Goal: Complete application form

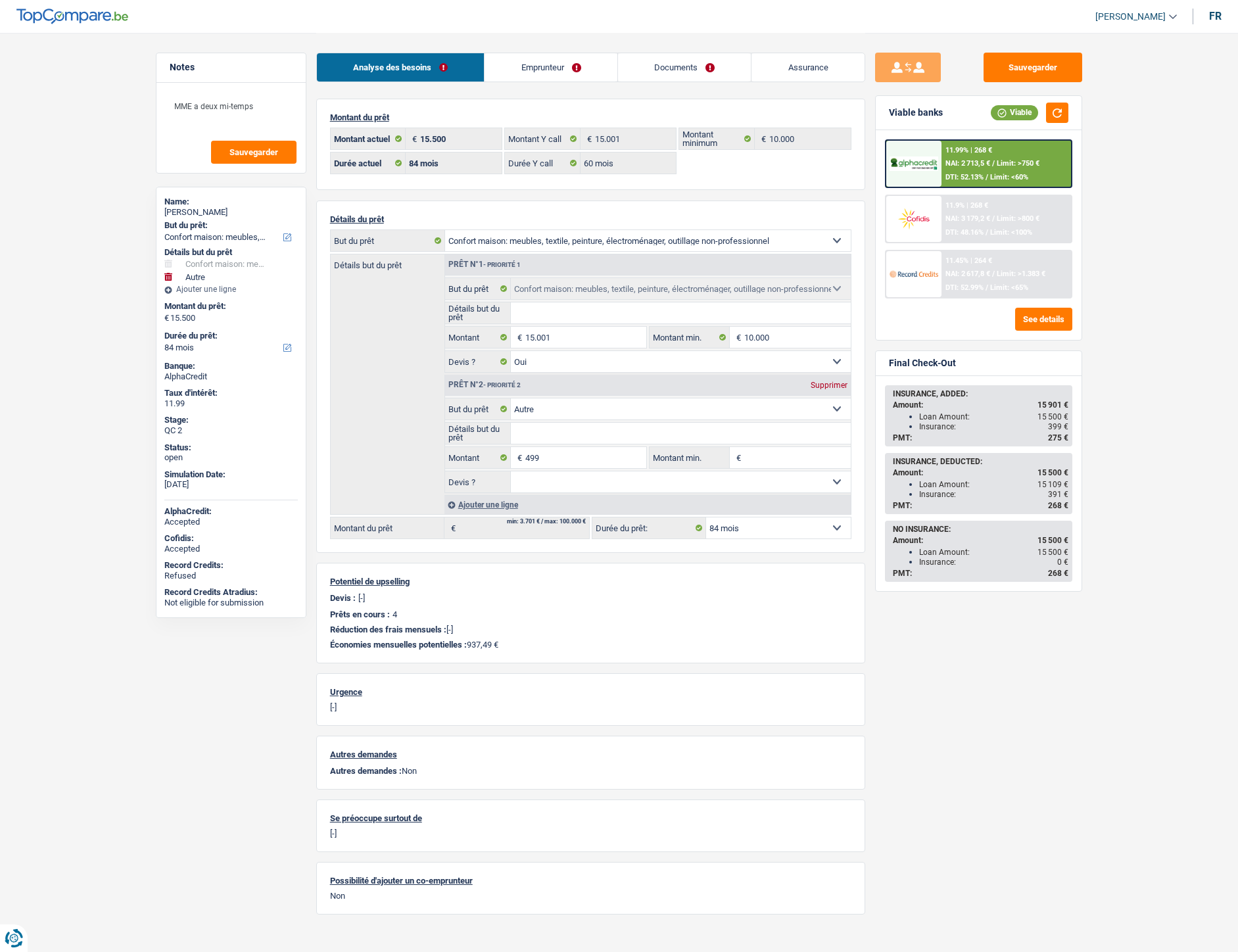
select select "household"
select select "other"
select select "84"
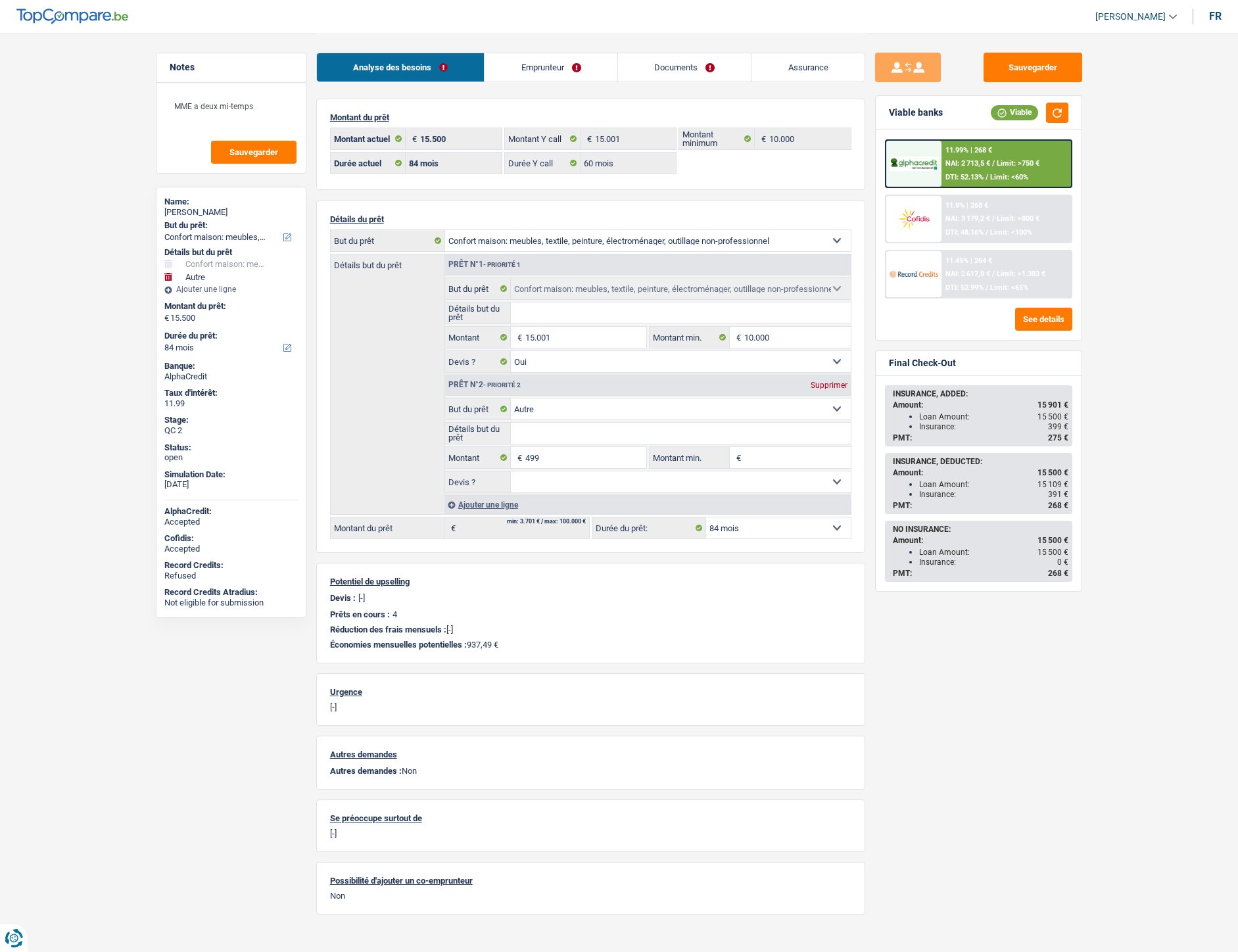
select select "60"
select select "household"
select select "yes"
select select "other"
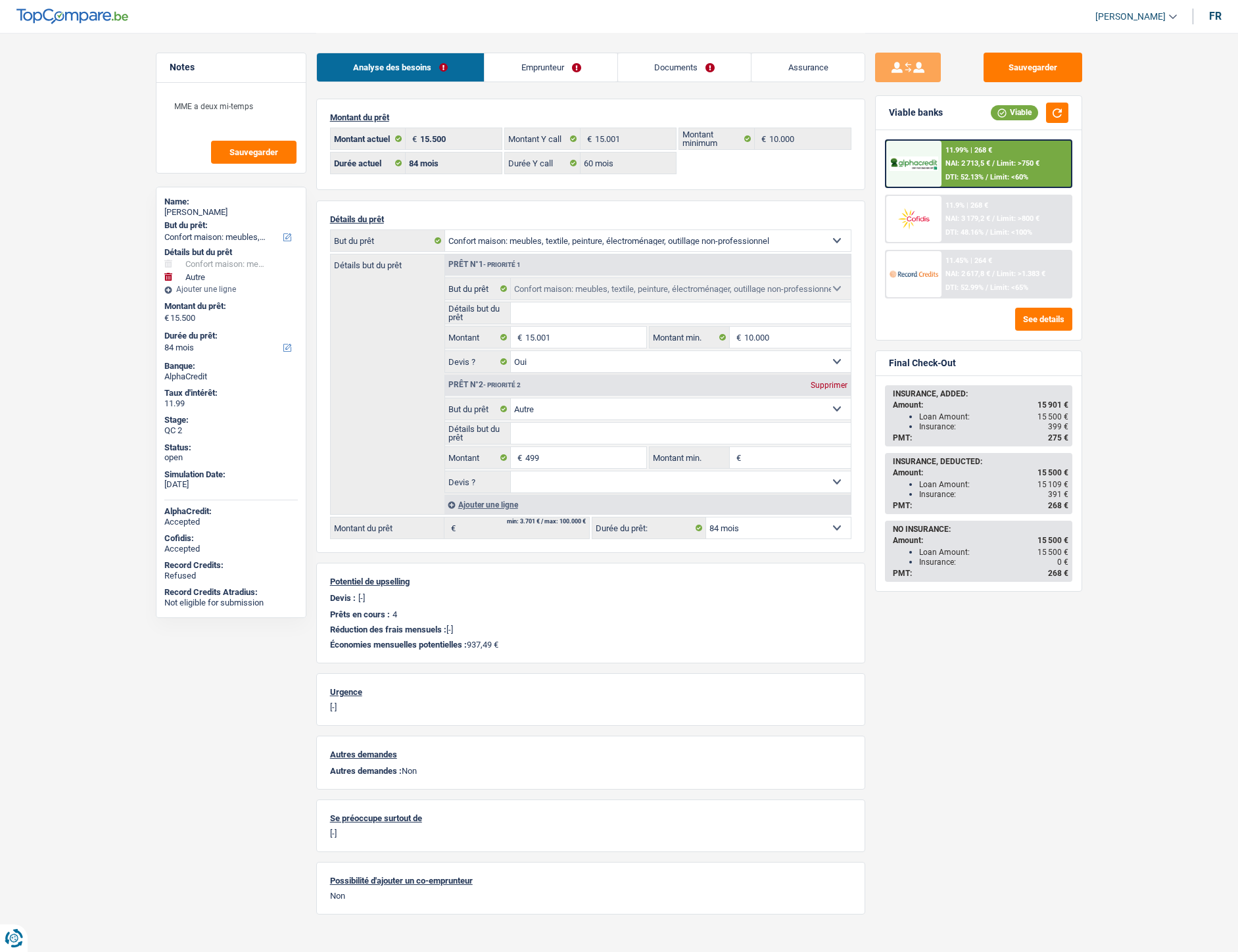
select select "84"
click at [549, 64] on link "Emprunteur" at bounding box center [550, 67] width 133 height 29
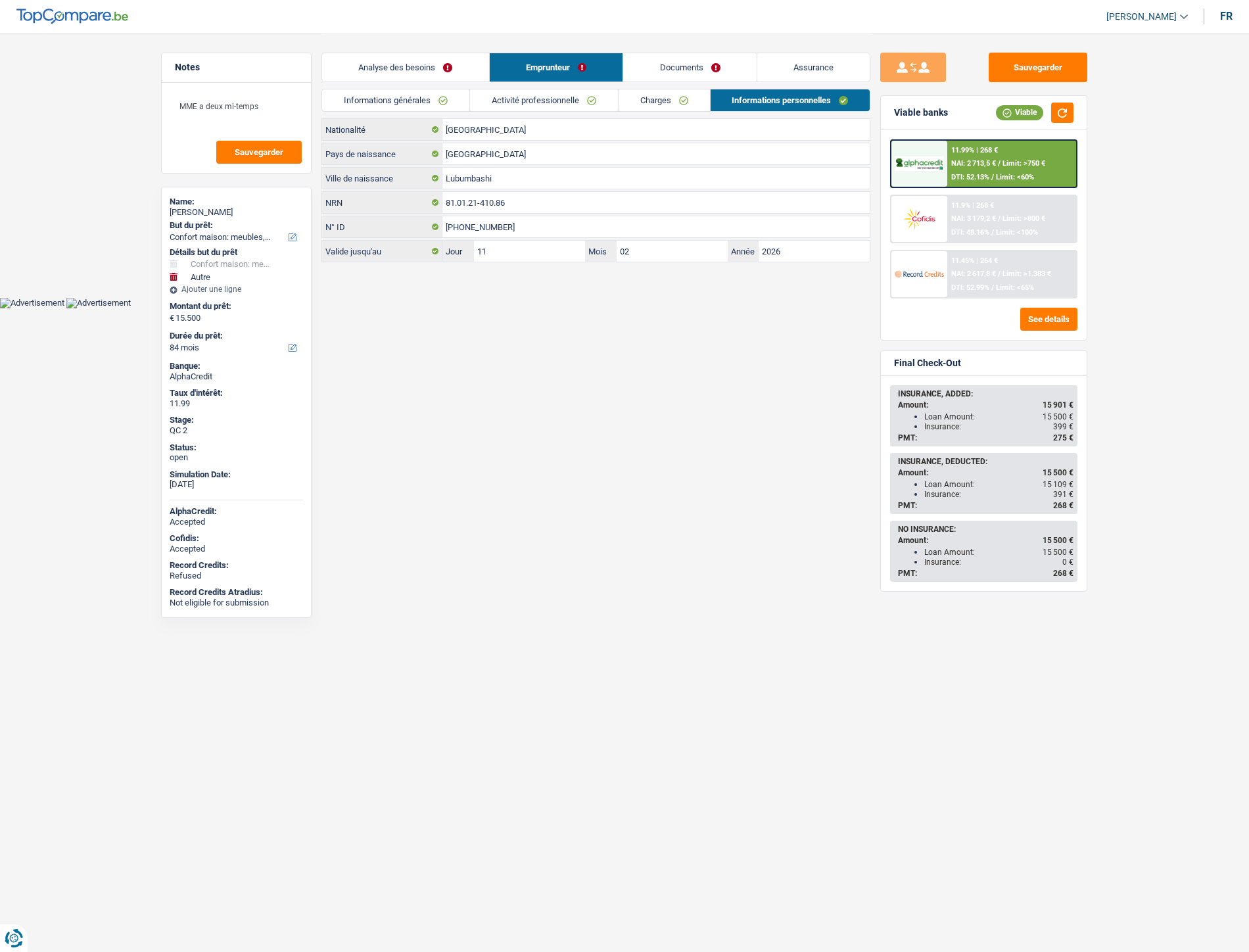
click at [679, 61] on link "Documents" at bounding box center [690, 67] width 133 height 29
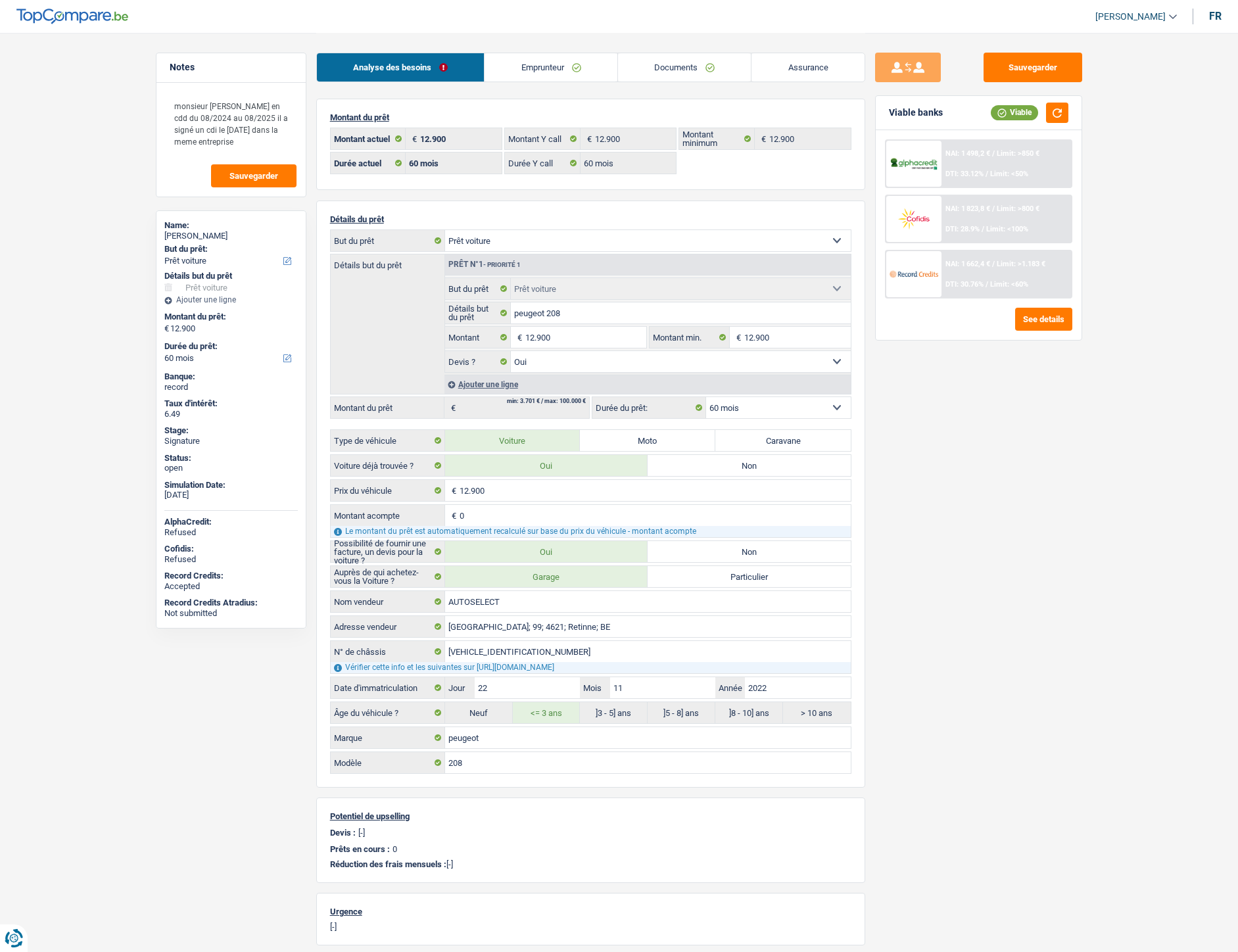
select select "car"
select select "60"
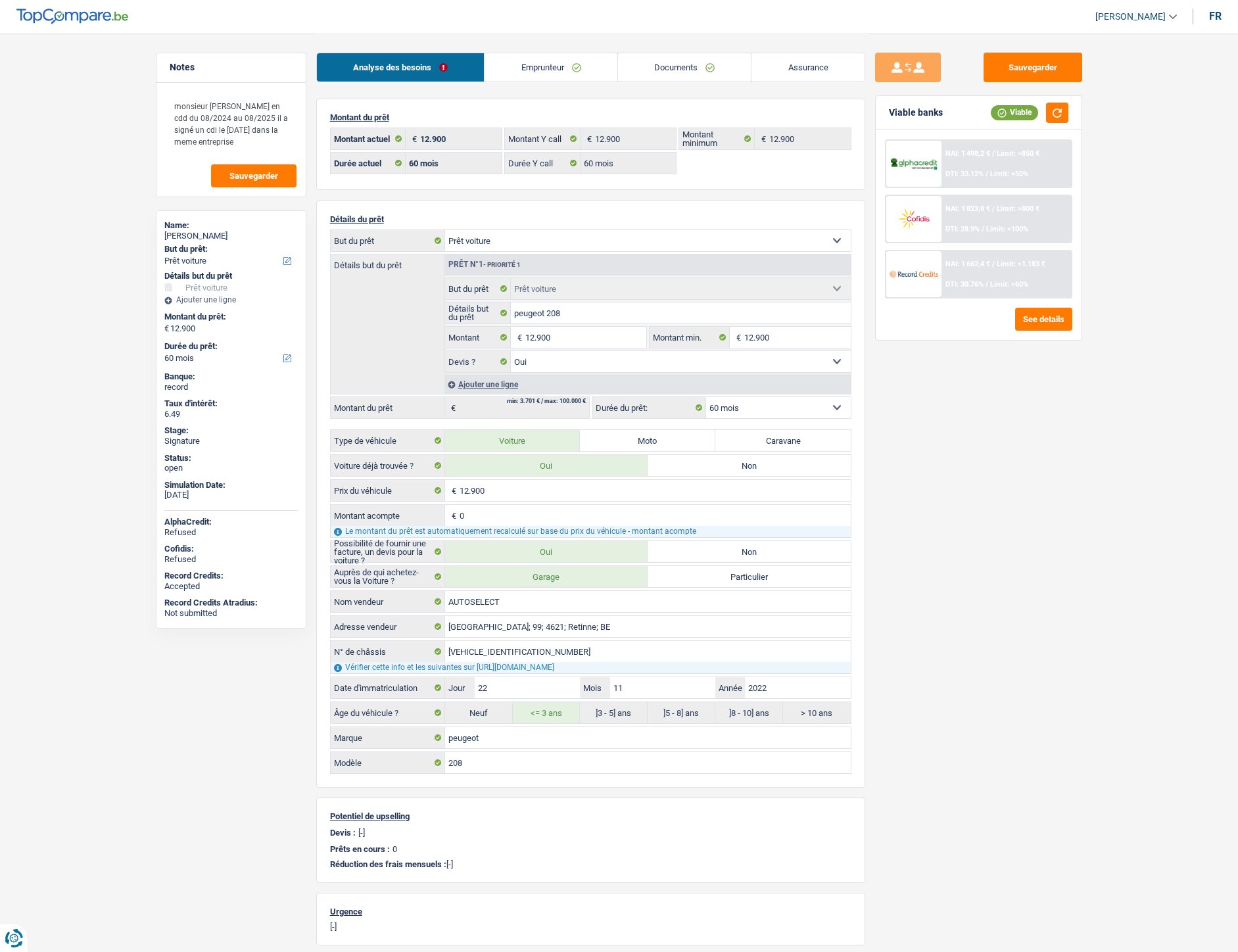
select select "car"
select select "yes"
select select "60"
click at [689, 72] on link "Documents" at bounding box center [684, 67] width 133 height 29
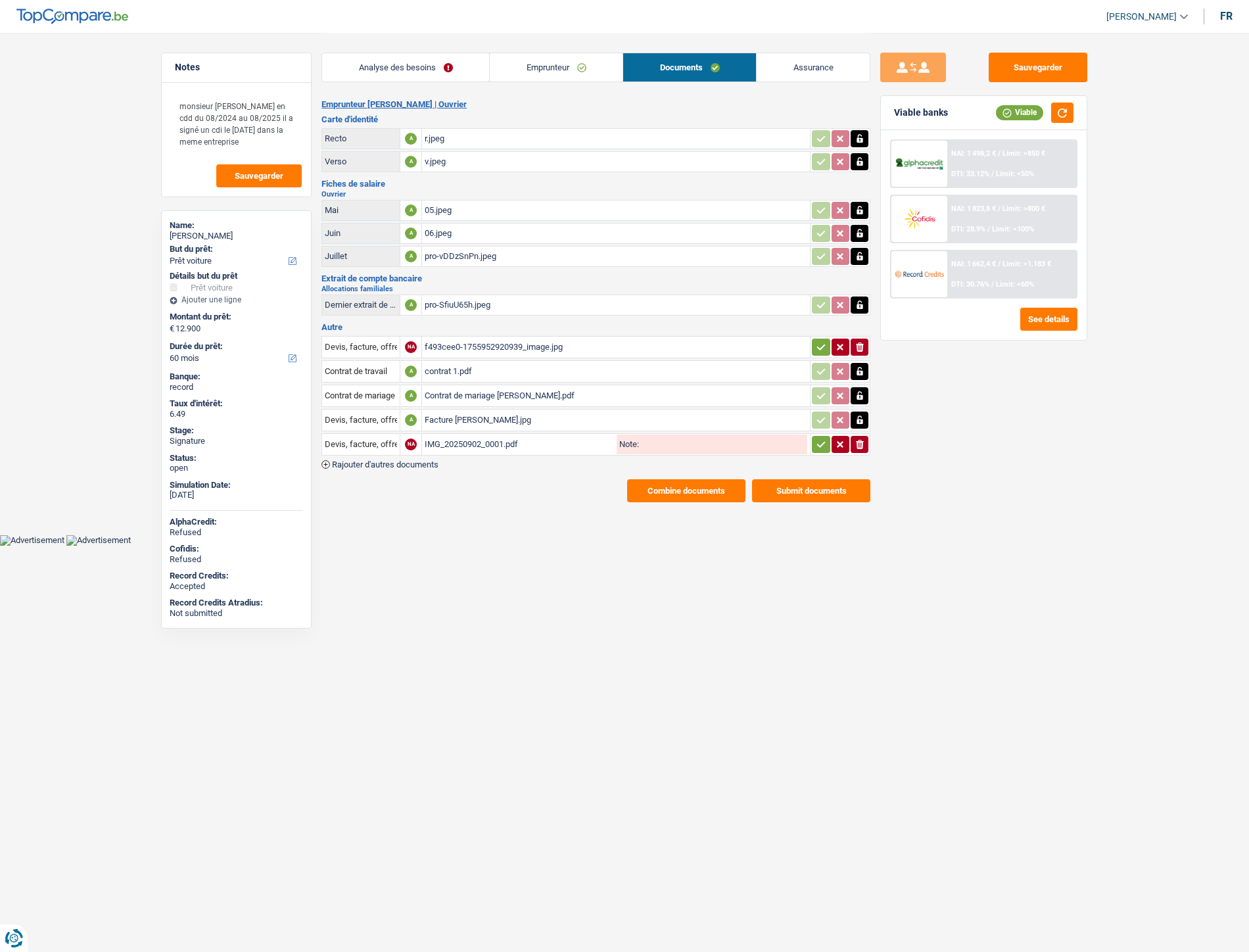
click at [482, 436] on div "IMG_20250902_0001.pdf" at bounding box center [519, 444] width 190 height 20
click at [465, 364] on div "contrat 1.pdf" at bounding box center [616, 371] width 383 height 20
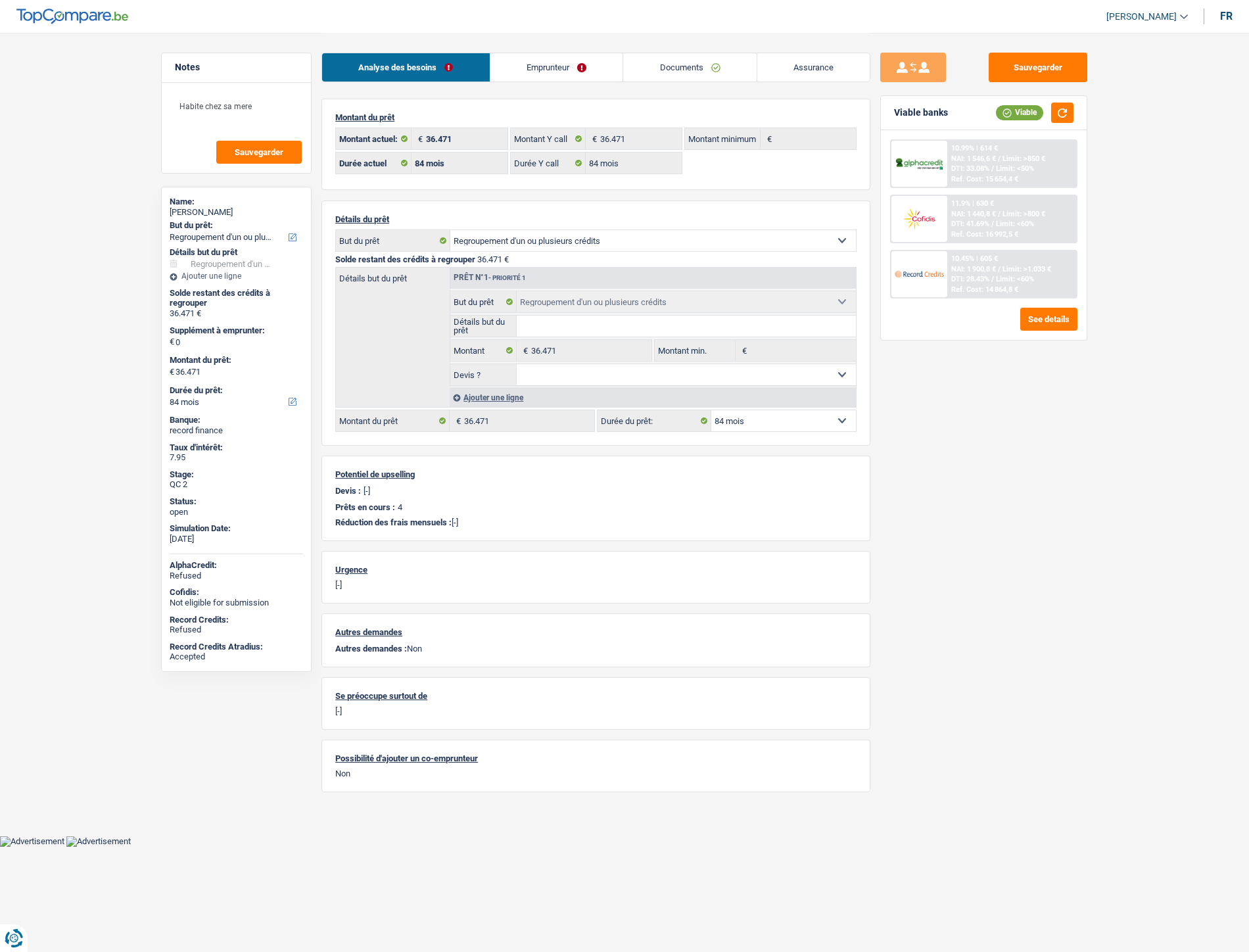
select select "refinancing"
select select "84"
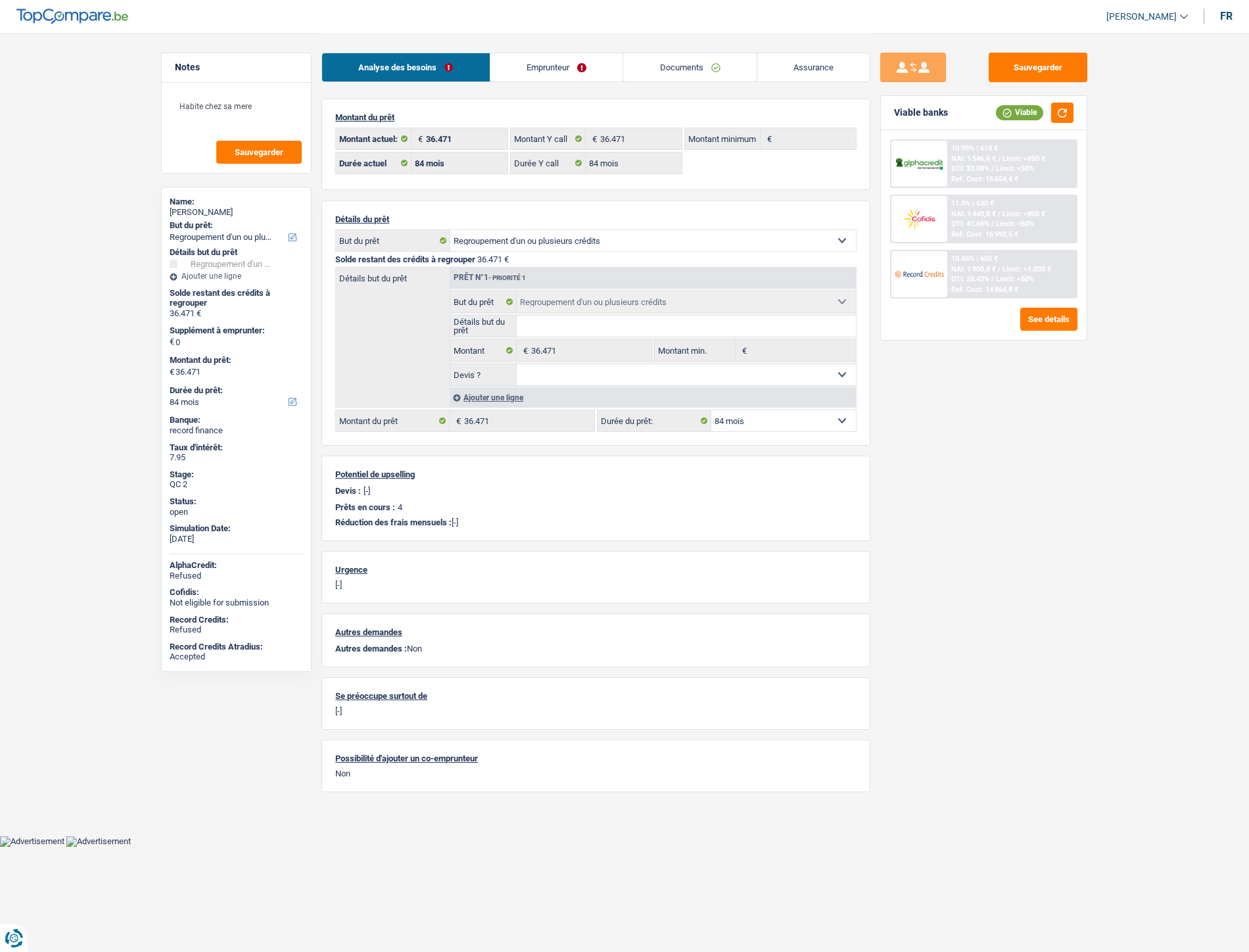
select select "refinancing"
select select "84"
click at [682, 67] on link "Documents" at bounding box center [690, 67] width 133 height 29
select select "refinancing"
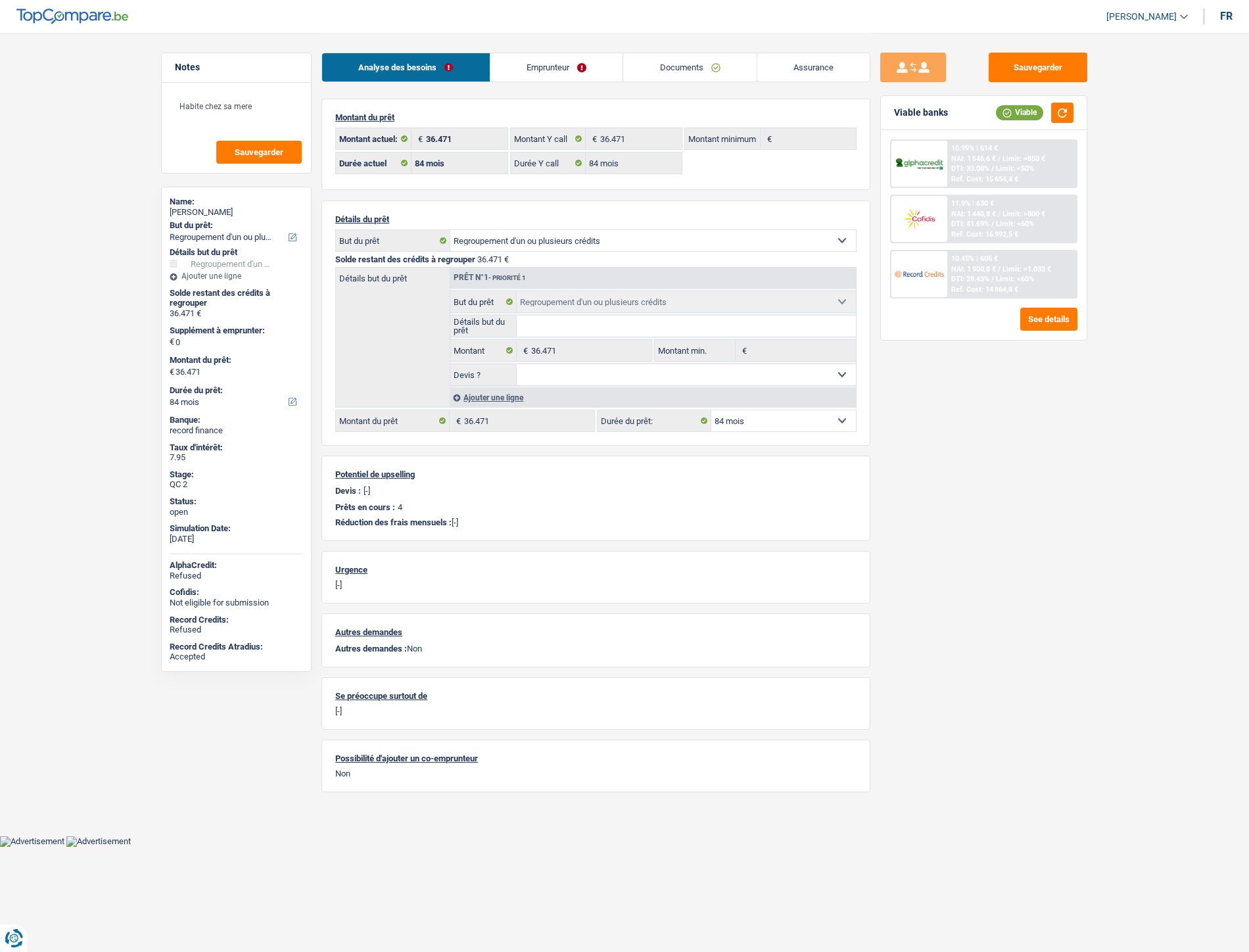
select select "refinancing"
select select "84"
select select "refinancing"
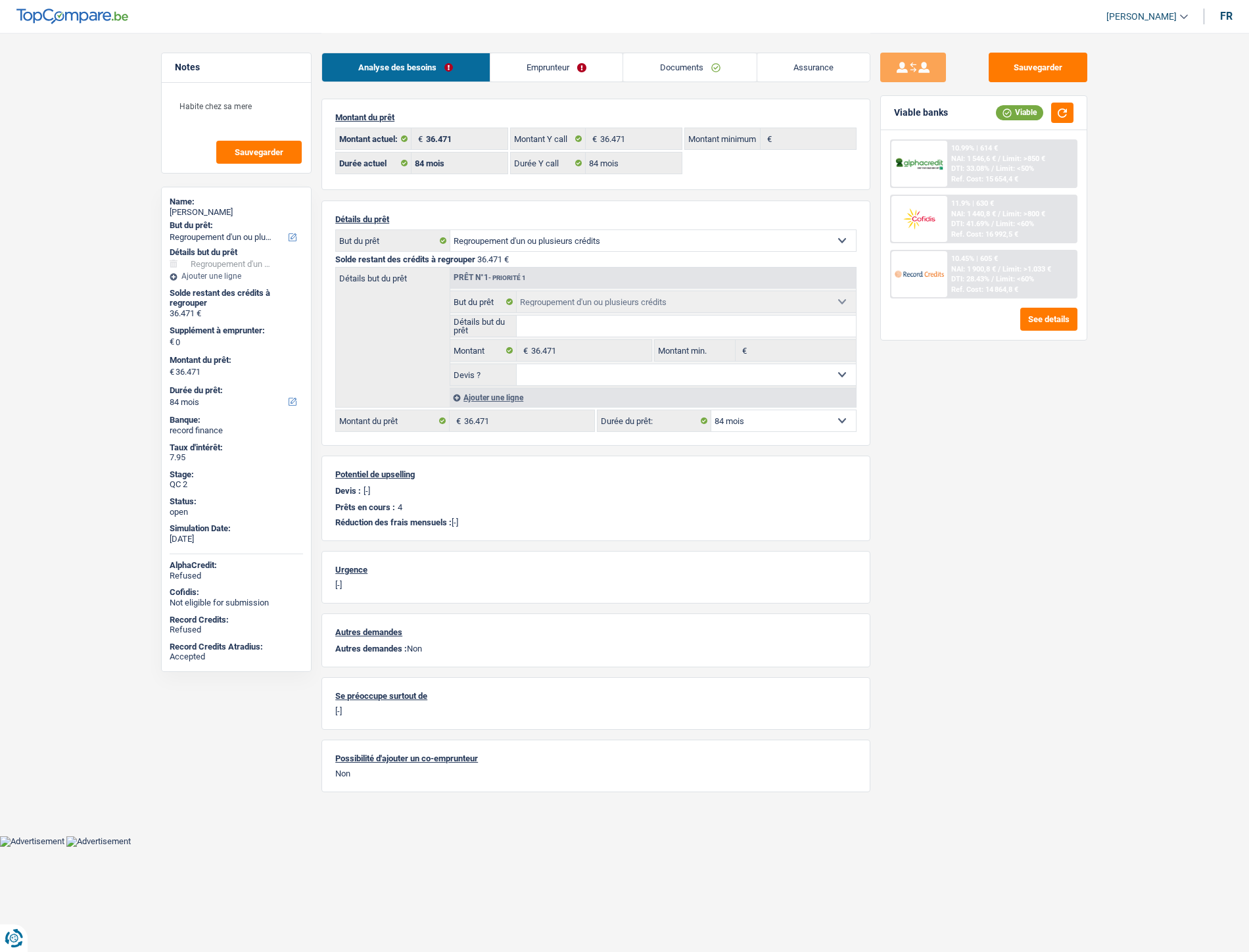
select select "refinancing"
select select "84"
select select "32"
select select "single"
click at [672, 68] on link "Documents" at bounding box center [690, 67] width 133 height 29
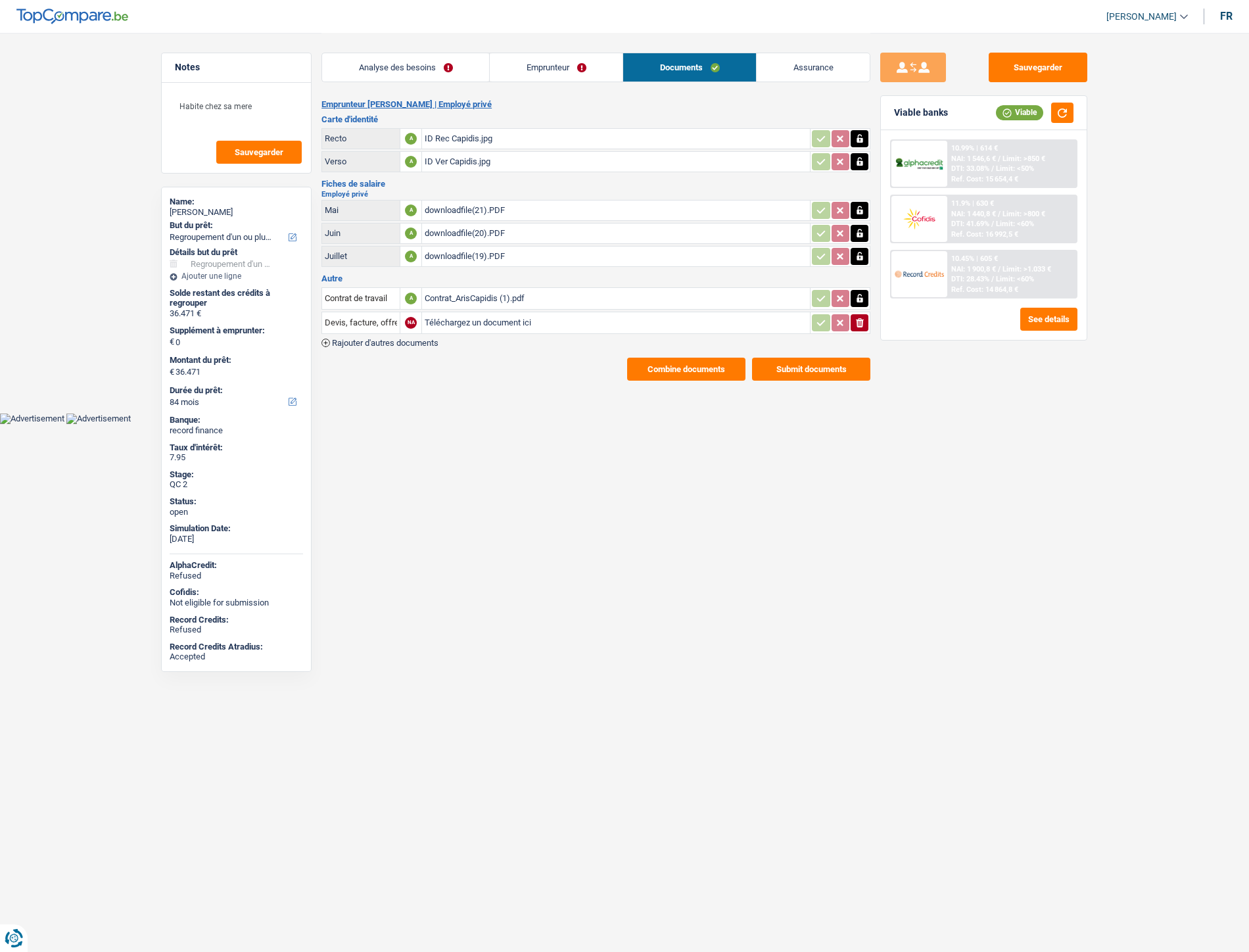
click at [559, 69] on link "Emprunteur" at bounding box center [555, 67] width 133 height 29
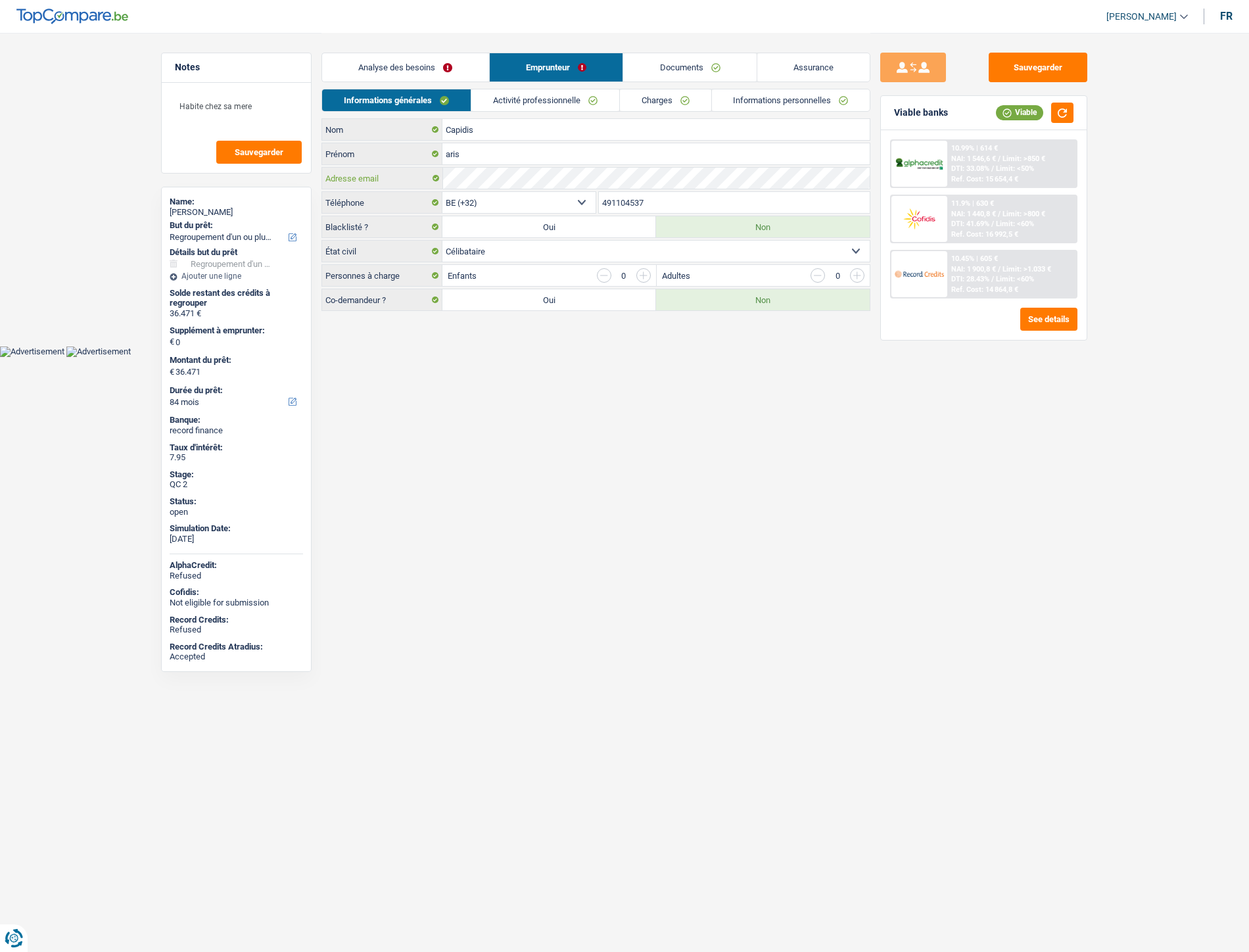
click at [417, 178] on div "Adresse email" at bounding box center [596, 178] width 547 height 21
